Goal: Information Seeking & Learning: Learn about a topic

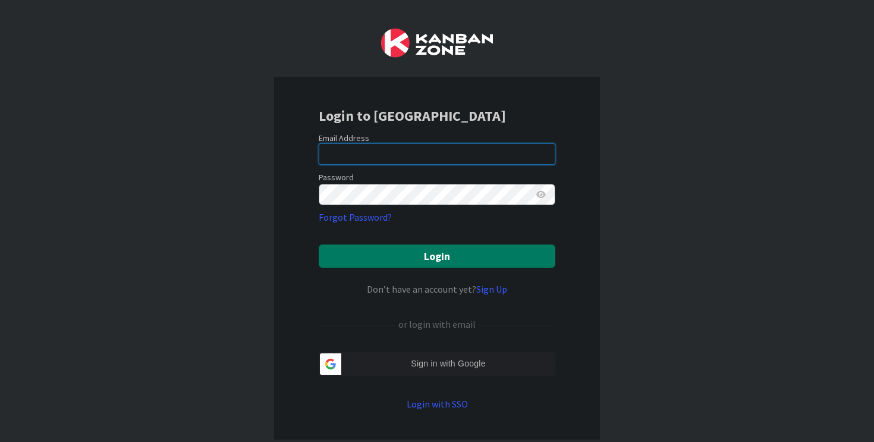
type input "[EMAIL_ADDRESS][DOMAIN_NAME]"
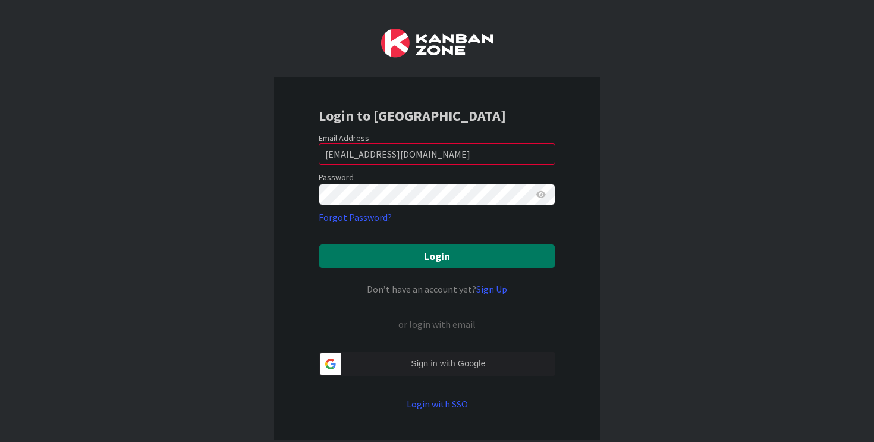
click at [431, 257] on button "Login" at bounding box center [437, 255] width 237 height 23
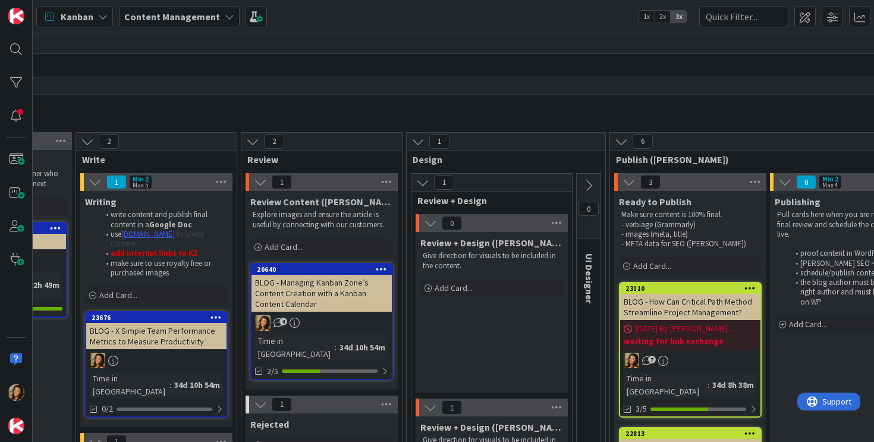
scroll to position [0, 927]
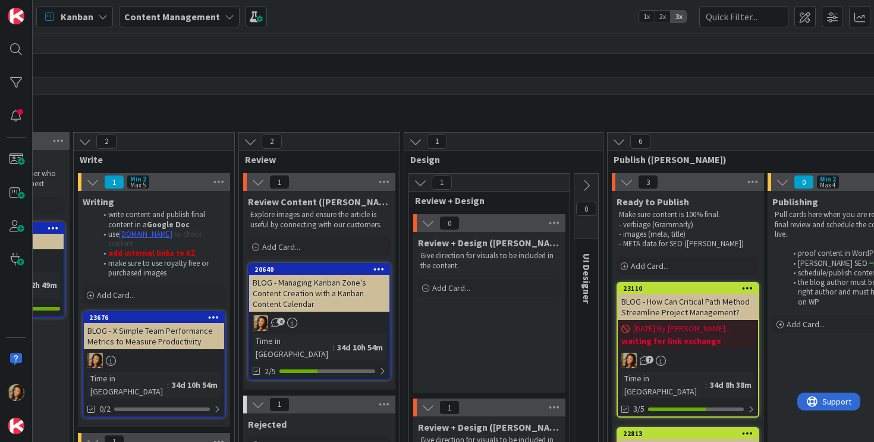
click at [307, 282] on div "BLOG - Managing Kanban Zone’s Content Creation with a Kanban Content Calendar" at bounding box center [319, 293] width 140 height 37
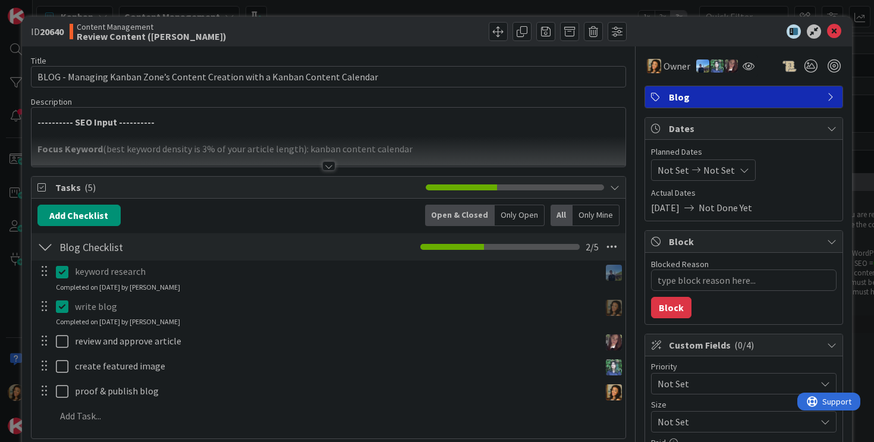
type textarea "x"
click at [835, 33] on icon at bounding box center [834, 31] width 14 height 14
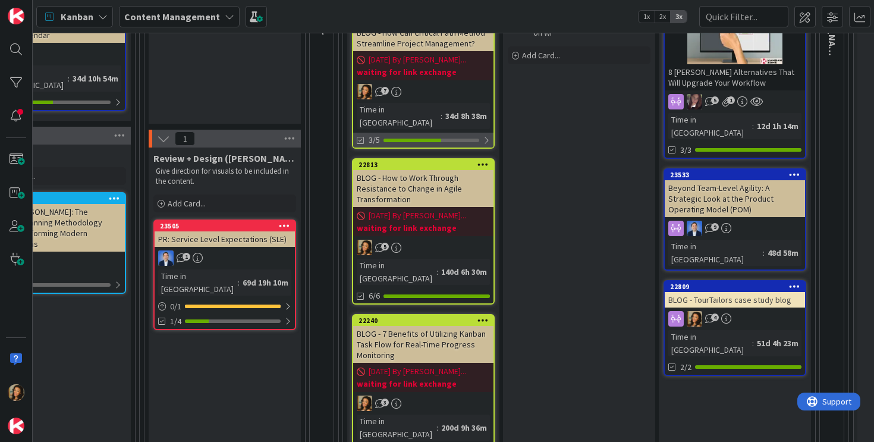
scroll to position [282, 1192]
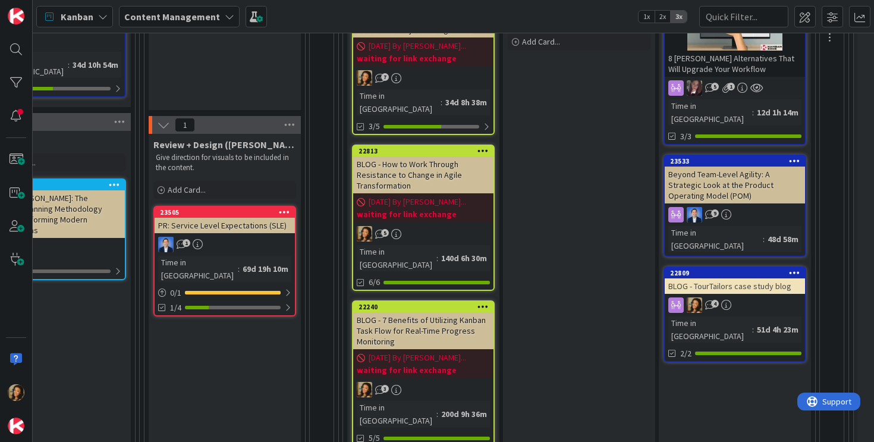
click at [480, 312] on div "BLOG - 7 Benefits of Utilizing Kanban Task Flow for Real-Time Progress Monitori…" at bounding box center [423, 330] width 140 height 37
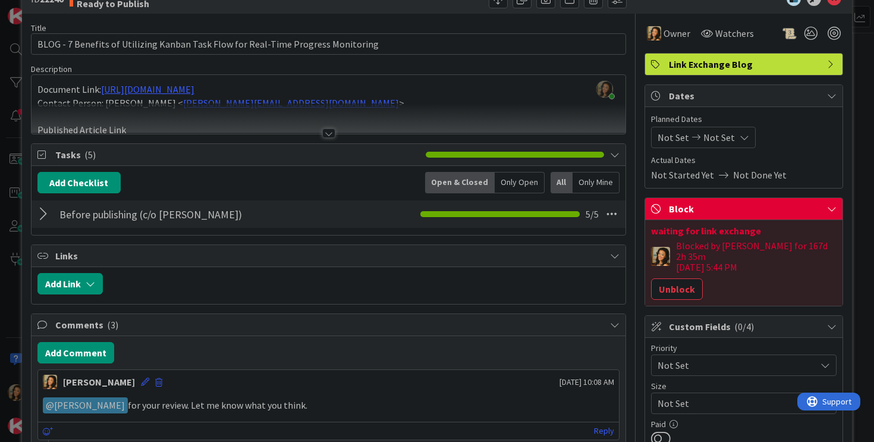
scroll to position [34, 0]
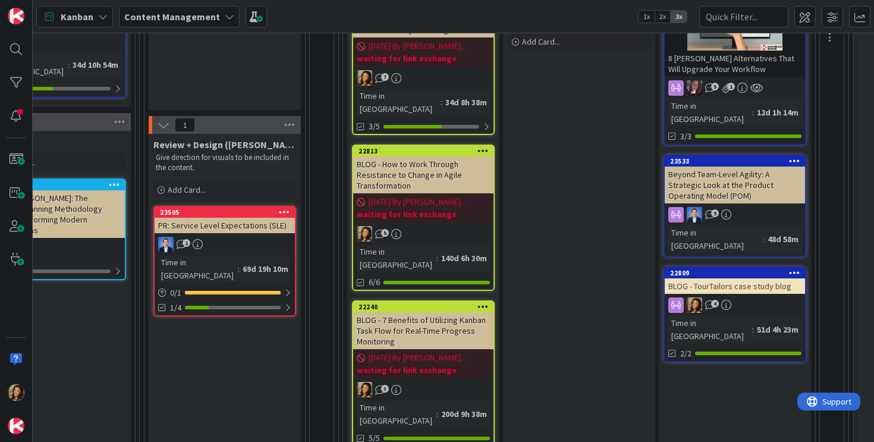
click at [485, 146] on icon at bounding box center [482, 150] width 11 height 8
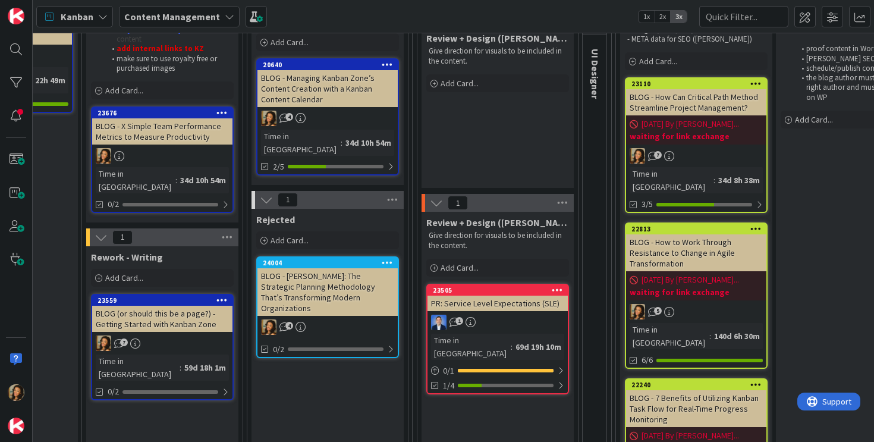
scroll to position [205, 916]
